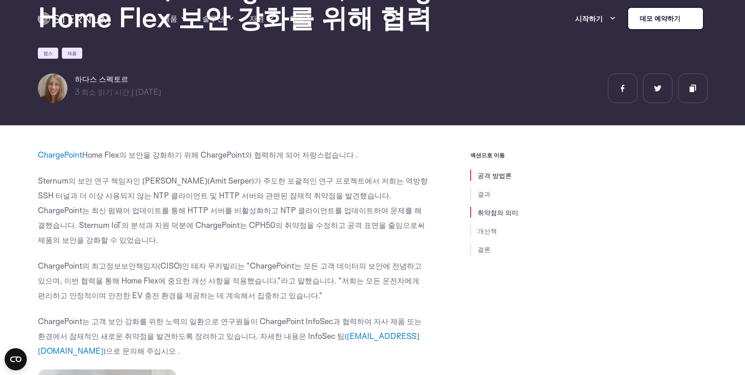
scroll to position [178, 0]
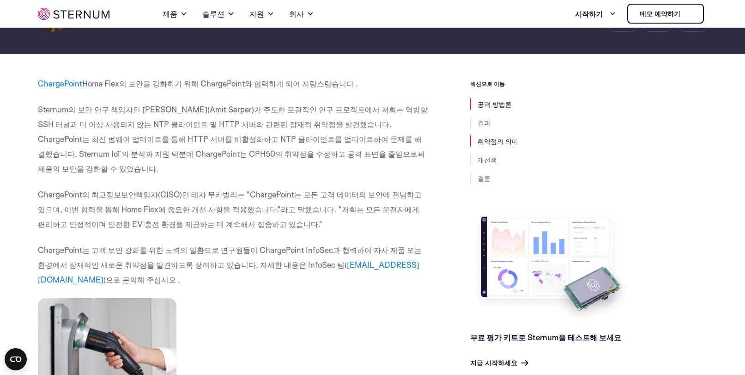
click at [653, 138] on li "취약점의 의미" at bounding box center [588, 140] width 237 height 11
click at [704, 126] on li "결과" at bounding box center [588, 122] width 237 height 11
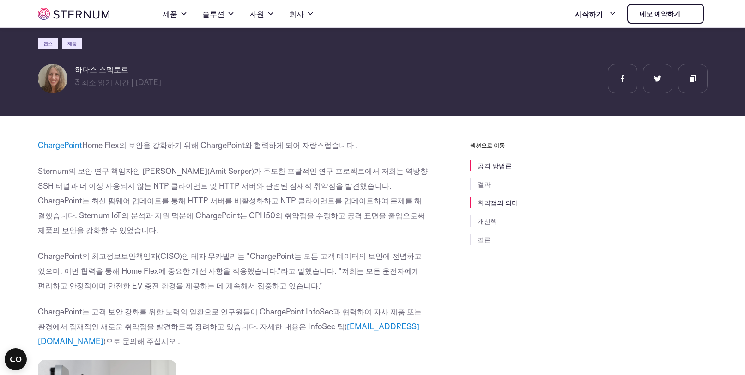
scroll to position [134, 0]
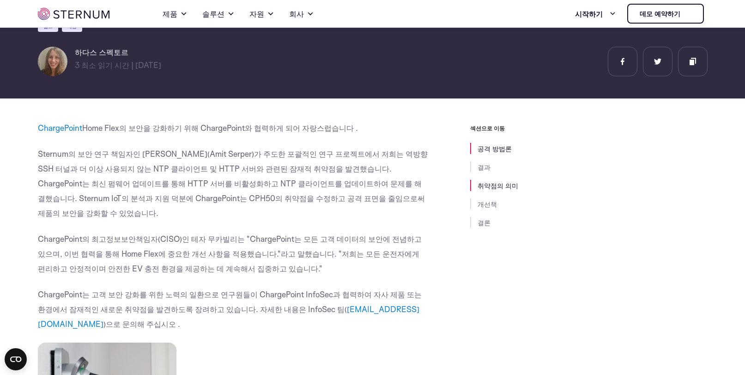
click at [114, 158] on font "Sternum의 보안 연구 책임자인 [PERSON_NAME](Amit Serper)가 주도한 포괄적인 연구 프로젝트에서 저희는 역방향 SSH …" at bounding box center [233, 183] width 390 height 69
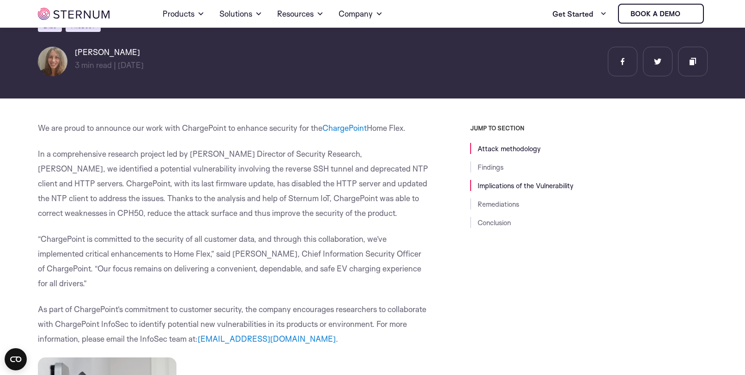
click at [53, 161] on p "In a comprehensive research project led by [PERSON_NAME] Director of Security R…" at bounding box center [233, 183] width 391 height 74
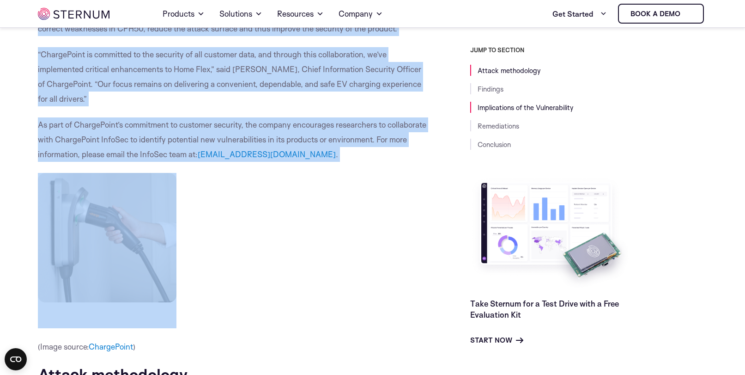
scroll to position [319, 0]
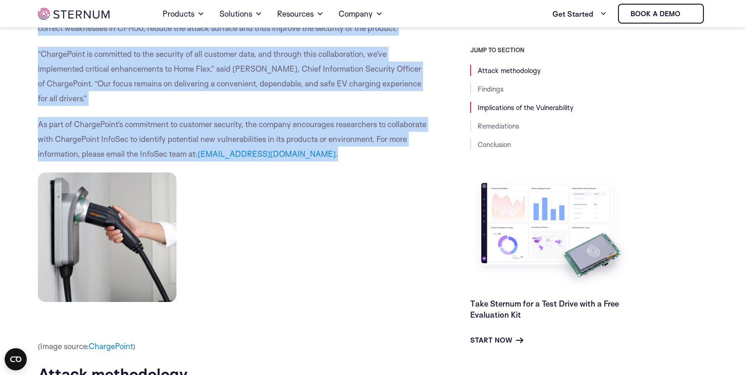
drag, startPoint x: 35, startPoint y: 126, endPoint x: 335, endPoint y: 155, distance: 301.7
copy div "Lo ips dolor si ametcons adi elit sedd EiusmoDtemp in utlabor etdolore mag ali …"
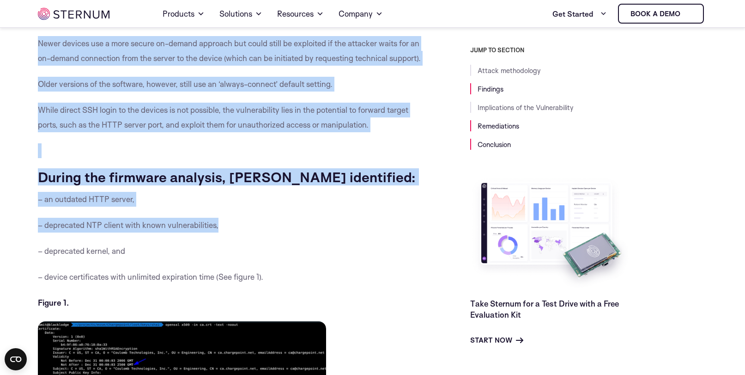
scroll to position [873, 0]
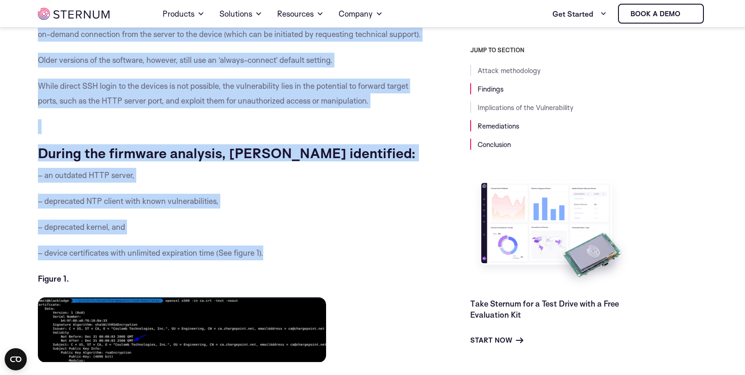
drag, startPoint x: 41, startPoint y: 146, endPoint x: 310, endPoint y: 256, distance: 290.5
copy div "Loremi dolorsitame Consect’a elitsedd eius, tem in Utla, etdolore magna aliquae…"
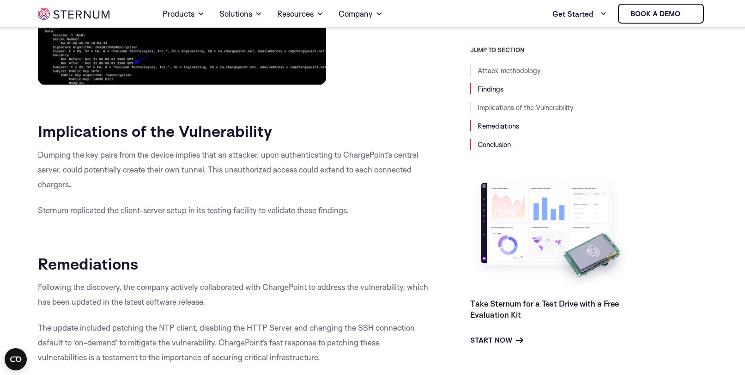
click at [30, 110] on body "Skip to content Home Products Sternum Platform Built-in memory protection, gran…" at bounding box center [372, 150] width 745 height 2602
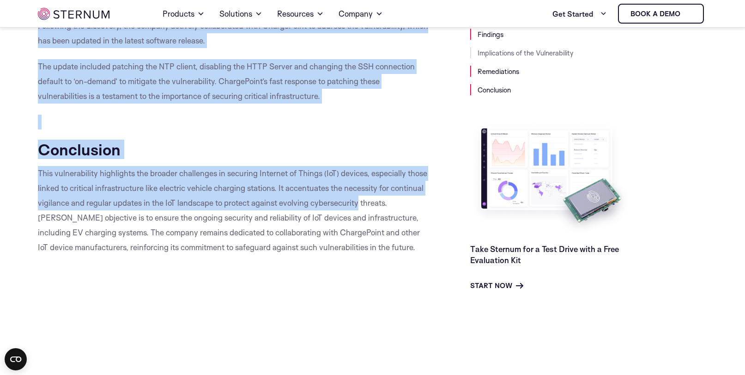
scroll to position [1428, 0]
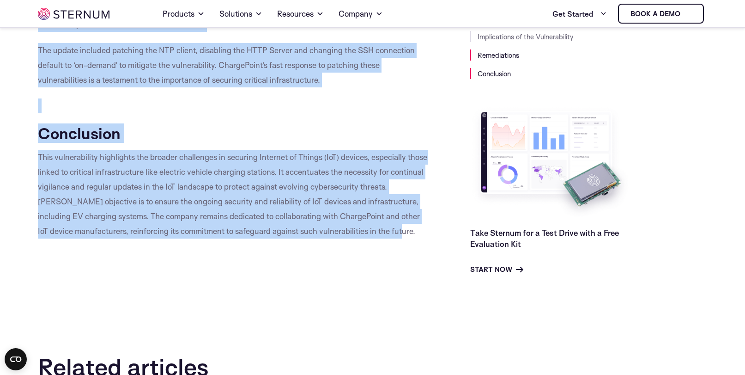
drag, startPoint x: 30, startPoint y: 268, endPoint x: 400, endPoint y: 232, distance: 371.0
copy div "Loremipsumdo si ame Consecteturad Elitsed doe tem incid utla etd magnaa enimadm…"
